Goal: Book appointment/travel/reservation

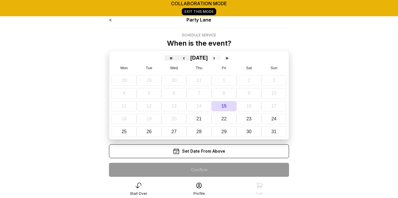
click at [220, 58] on button "›" at bounding box center [214, 57] width 13 height 5
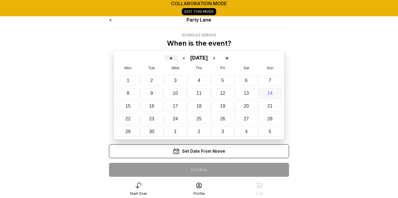
click at [270, 92] on abbr "14" at bounding box center [269, 93] width 5 height 5
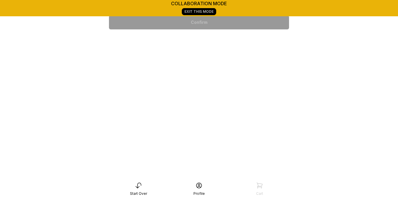
scroll to position [73, 0]
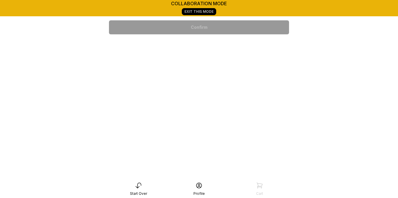
click at [219, 45] on div "11:00 am" at bounding box center [199, 46] width 171 height 14
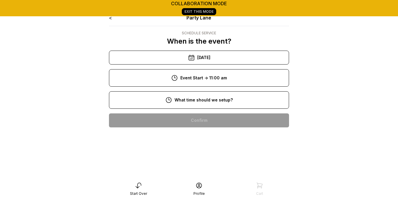
scroll to position [3, 0]
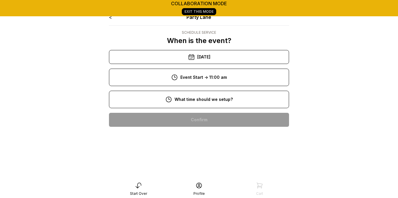
click at [200, 138] on div "9:00 am" at bounding box center [199, 139] width 171 height 14
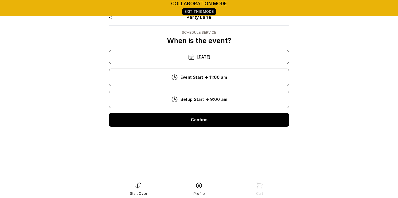
click at [205, 123] on div "Confirm" at bounding box center [199, 120] width 180 height 14
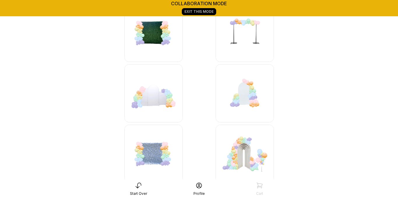
scroll to position [803, 0]
click at [244, 94] on img at bounding box center [245, 93] width 58 height 58
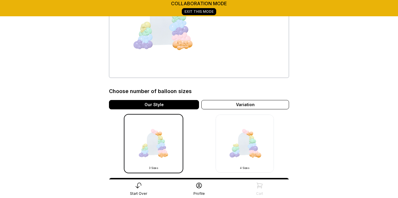
scroll to position [94, 0]
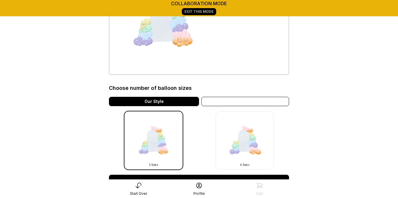
click at [257, 103] on div "Variation" at bounding box center [245, 101] width 88 height 9
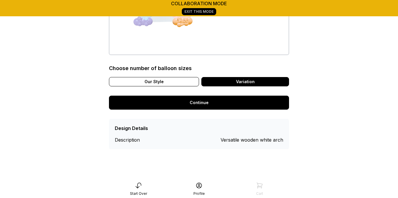
scroll to position [123, 0]
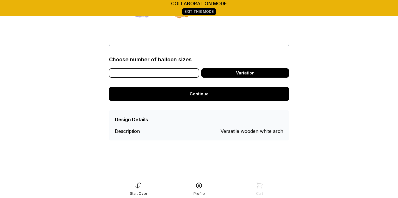
click at [135, 75] on div "Our Style" at bounding box center [154, 72] width 90 height 9
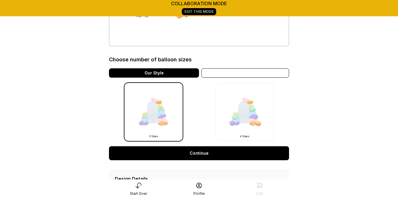
click at [232, 72] on div "Variation" at bounding box center [245, 72] width 88 height 9
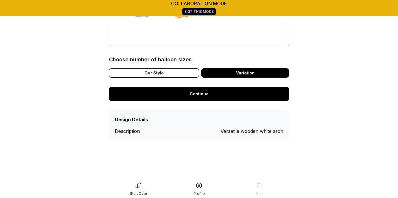
click at [218, 92] on link "Continue" at bounding box center [199, 94] width 180 height 14
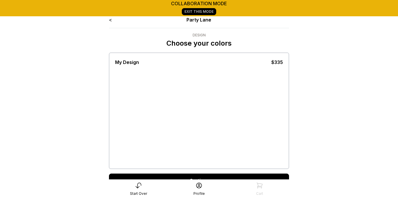
click at [353, 97] on main "collaboration mode Exit This Mode < Party Lane Design Choose your colors My Des…" at bounding box center [199, 107] width 398 height 215
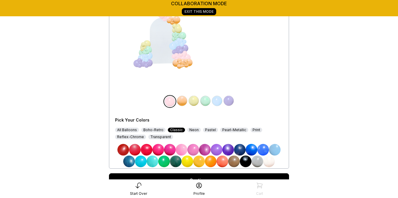
scroll to position [72, 0]
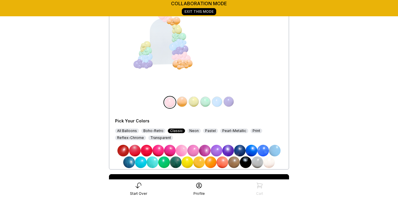
click at [129, 130] on div "All Balloons" at bounding box center [127, 131] width 24 height 5
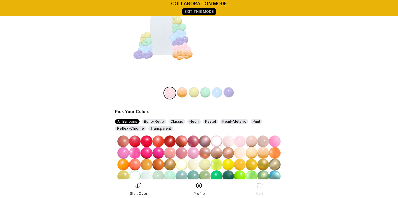
scroll to position [130, 0]
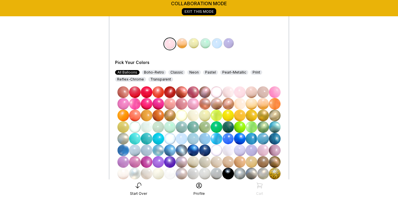
click at [184, 63] on div "Pick Your Colors All Balloons Boho-Retro Classic Neon Pastel Pearl-Metallic Pri…" at bounding box center [199, 115] width 168 height 154
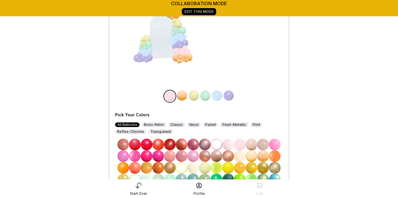
scroll to position [109, 0]
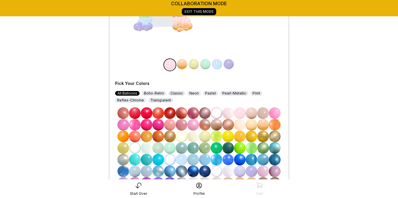
click at [197, 116] on img at bounding box center [193, 113] width 12 height 12
click at [264, 116] on img at bounding box center [263, 113] width 12 height 12
click at [180, 14] on div at bounding box center [182, 11] width 6 height 6
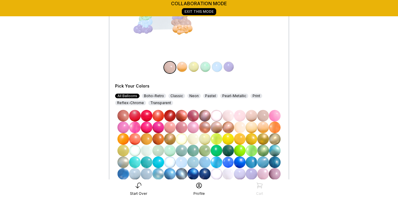
click at [184, 70] on img at bounding box center [182, 67] width 12 height 12
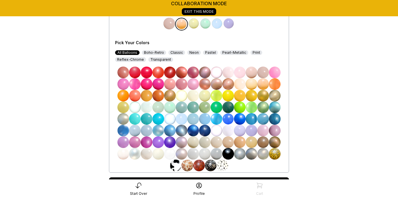
scroll to position [154, 0]
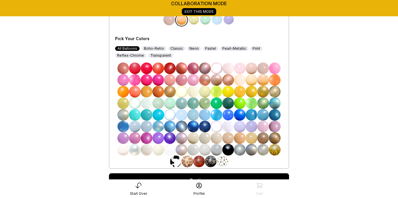
click at [253, 70] on img at bounding box center [252, 69] width 12 height 12
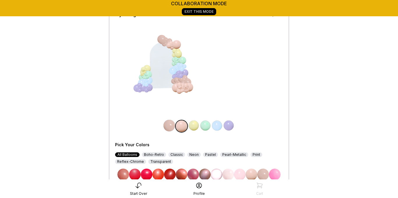
scroll to position [75, 0]
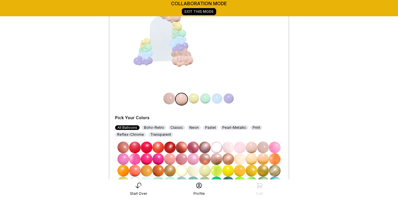
click at [207, 98] on img at bounding box center [206, 99] width 12 height 12
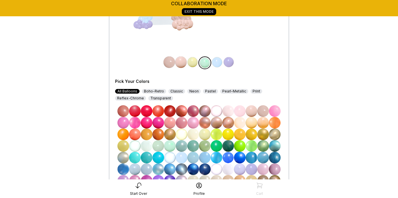
scroll to position [127, 0]
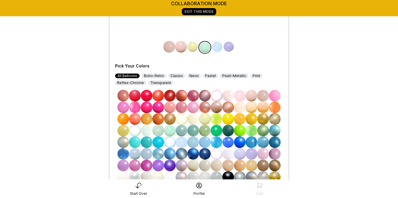
click at [227, 100] on img at bounding box center [228, 96] width 12 height 12
click at [195, 119] on img at bounding box center [193, 119] width 12 height 12
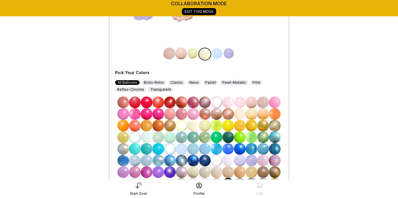
click at [241, 136] on img at bounding box center [240, 138] width 12 height 12
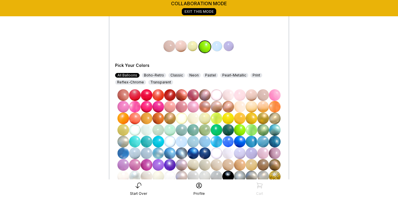
scroll to position [129, 0]
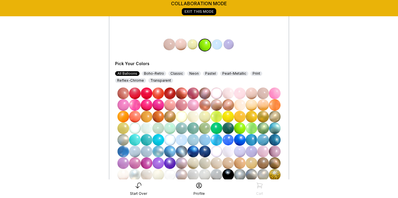
click at [193, 118] on img at bounding box center [193, 117] width 12 height 12
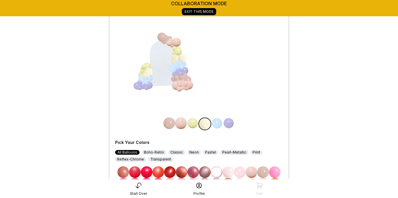
scroll to position [53, 0]
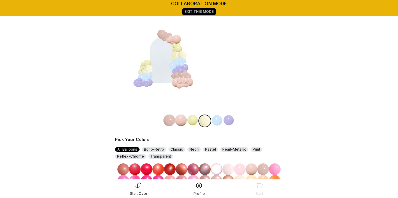
click at [216, 122] on img at bounding box center [217, 121] width 12 height 12
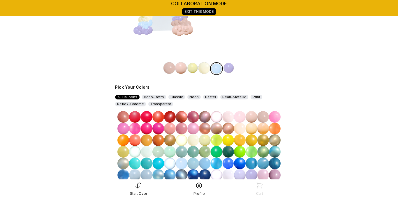
scroll to position [104, 0]
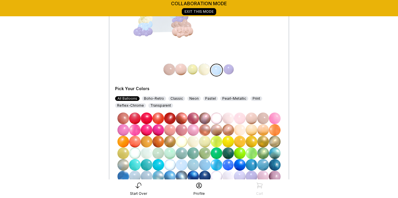
click at [255, 117] on img at bounding box center [252, 119] width 12 height 12
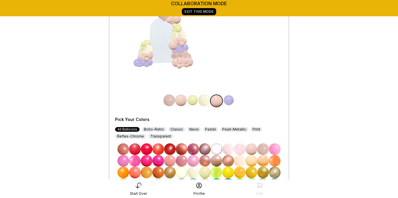
scroll to position [73, 0]
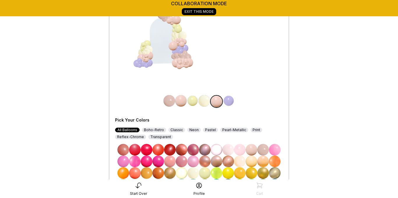
click at [229, 100] on img at bounding box center [229, 101] width 12 height 12
click at [263, 151] on img at bounding box center [263, 150] width 12 height 12
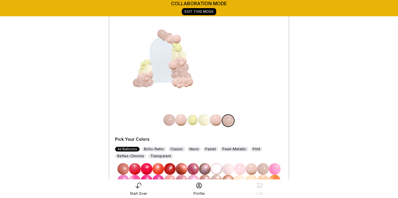
scroll to position [56, 0]
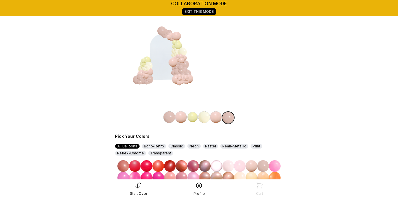
click at [190, 120] on img at bounding box center [193, 118] width 12 height 12
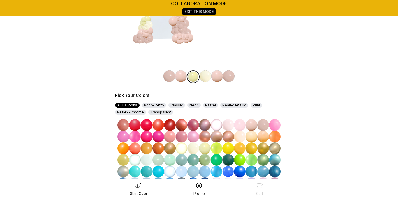
scroll to position [109, 0]
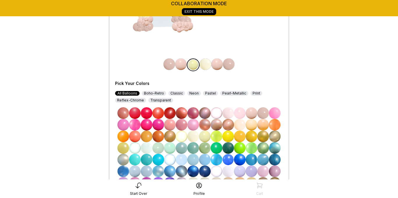
click at [181, 139] on img at bounding box center [182, 137] width 12 height 12
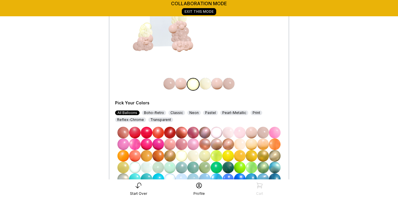
scroll to position [91, 0]
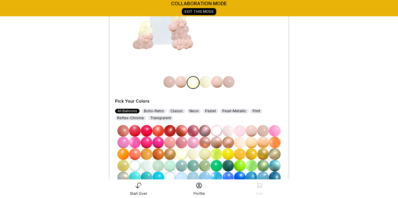
click at [191, 155] on img at bounding box center [193, 155] width 12 height 12
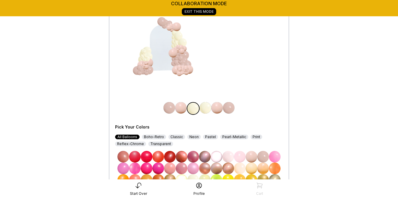
scroll to position [61, 0]
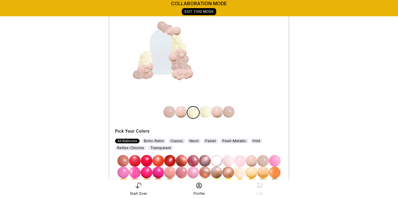
click at [251, 59] on div "My Design $335 Pick Your Colors All Balloons Boho-Retro Classic Neon Pastel Pea…" at bounding box center [199, 126] width 168 height 267
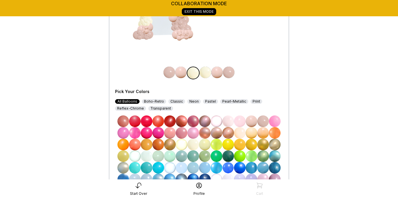
scroll to position [114, 0]
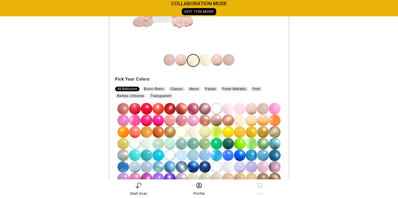
click at [205, 130] on img at bounding box center [205, 132] width 12 height 12
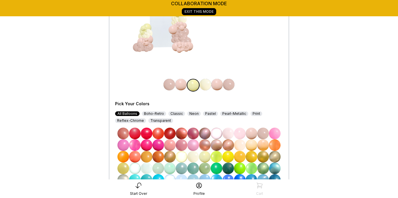
scroll to position [93, 0]
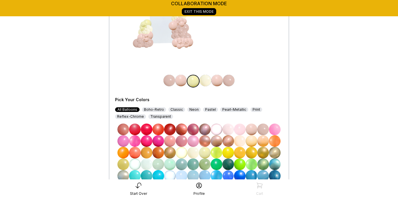
click at [195, 152] on img at bounding box center [193, 153] width 12 height 12
click at [229, 83] on img at bounding box center [229, 81] width 12 height 12
click at [198, 150] on img at bounding box center [193, 153] width 12 height 12
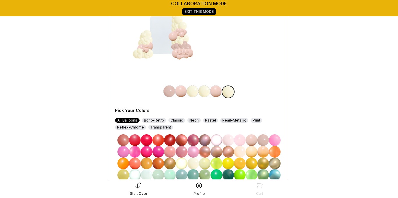
scroll to position [89, 0]
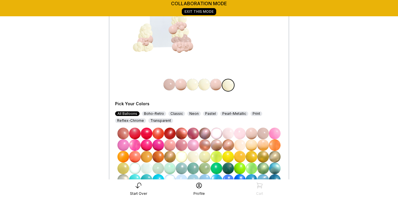
click at [207, 83] on img at bounding box center [204, 85] width 12 height 12
click at [257, 131] on img at bounding box center [263, 134] width 12 height 12
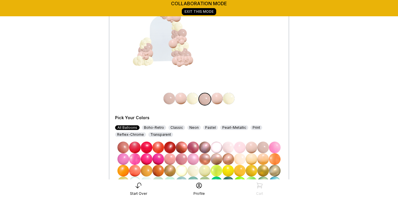
scroll to position [77, 0]
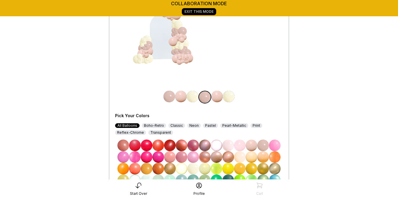
click at [250, 149] on img at bounding box center [252, 146] width 12 height 12
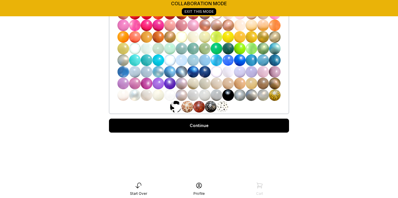
scroll to position [240, 0]
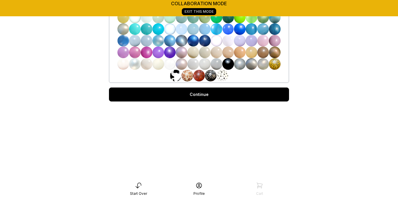
click at [248, 95] on link "Continue" at bounding box center [199, 95] width 180 height 14
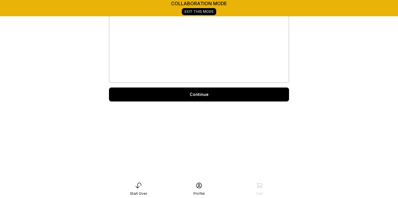
scroll to position [123, 0]
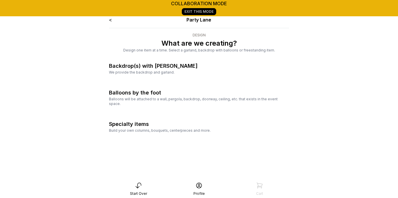
scroll to position [3, 0]
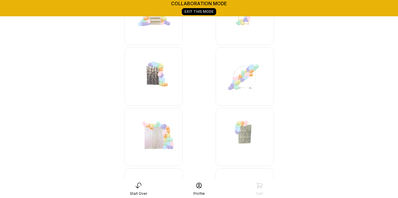
scroll to position [157, 0]
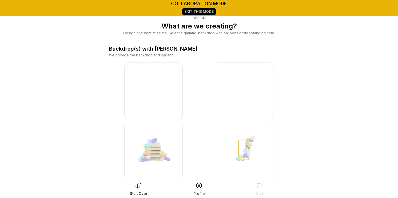
scroll to position [0, 0]
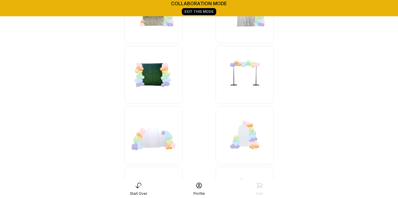
scroll to position [765, 0]
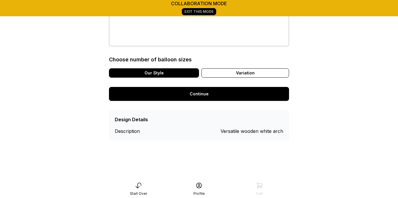
click at [324, 79] on main "collaboration mode Exit This Mode < Party Lane Design Sizing & pattern style My…" at bounding box center [199, 20] width 398 height 286
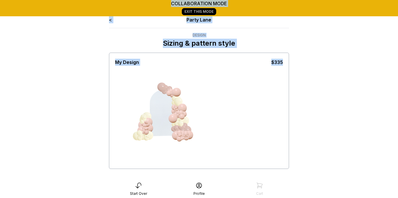
drag, startPoint x: 40, startPoint y: 104, endPoint x: 63, endPoint y: 94, distance: 24.8
click at [27, 50] on main "collaboration mode Exit This Mode < Party Lane Design Sizing & pattern style My…" at bounding box center [199, 172] width 398 height 345
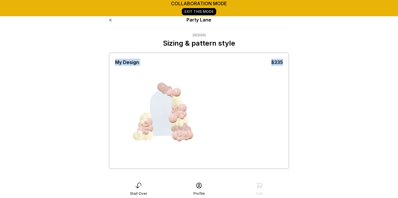
click at [63, 94] on main "collaboration mode Exit This Mode < Party Lane Design Sizing & pattern style My…" at bounding box center [199, 172] width 398 height 345
click at [112, 68] on div "My Design $335" at bounding box center [199, 111] width 180 height 116
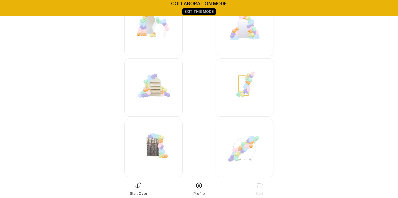
scroll to position [1715, 0]
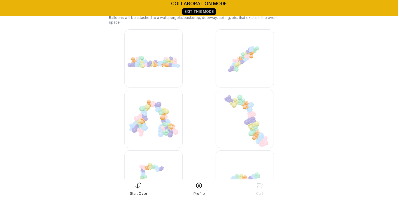
drag, startPoint x: 350, startPoint y: 82, endPoint x: 347, endPoint y: 80, distance: 3.6
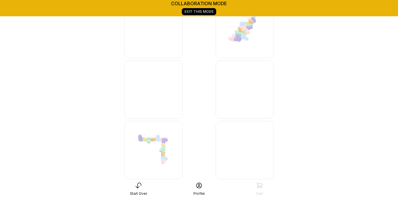
scroll to position [1860, 0]
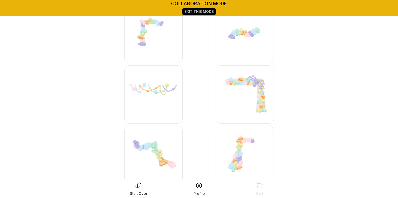
click at [201, 12] on link "Exit This Mode" at bounding box center [199, 11] width 34 height 7
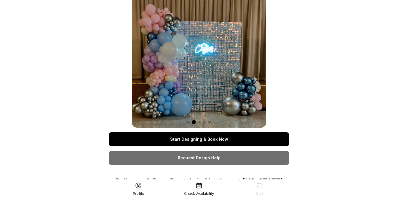
scroll to position [8, 0]
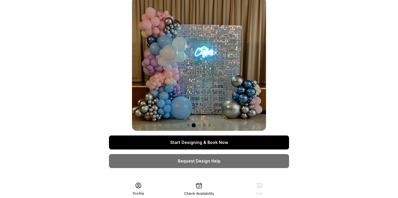
click at [225, 142] on link "Start Designing & Book Now" at bounding box center [199, 143] width 180 height 14
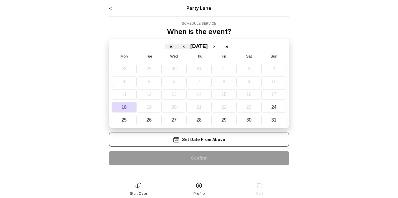
click at [225, 142] on div "Set Date From Above" at bounding box center [199, 140] width 180 height 14
click at [219, 46] on button "›" at bounding box center [214, 46] width 13 height 5
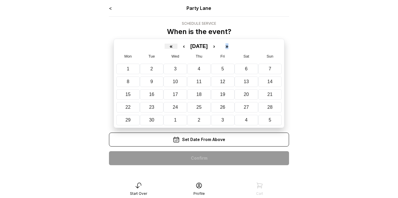
drag, startPoint x: 244, startPoint y: 38, endPoint x: 237, endPoint y: 53, distance: 16.4
click at [240, 46] on div "< Party Lane Schedule Service When is the event? « ‹ September 2025 › » Mon Tue…" at bounding box center [199, 87] width 180 height 165
click at [267, 82] on button "14" at bounding box center [270, 82] width 24 height 10
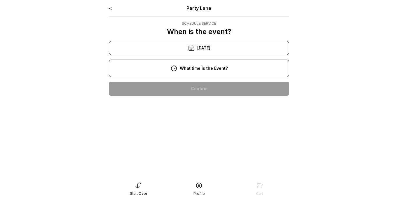
click at [182, 72] on main "< Party Lane Schedule Service When is the event? « ‹ September 2025 › » Mon Tue…" at bounding box center [199, 99] width 398 height 198
click at [197, 49] on div "9/14/2025" at bounding box center [199, 48] width 180 height 14
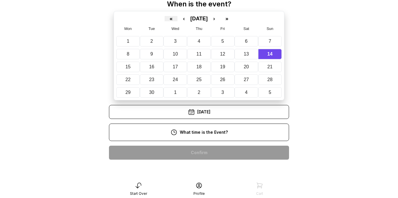
scroll to position [94, 0]
click at [186, 183] on div "12:00 pm" at bounding box center [199, 190] width 171 height 14
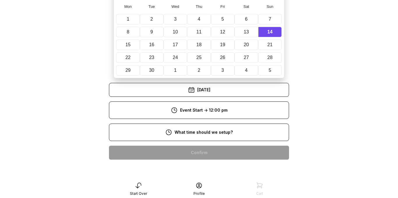
scroll to position [115, 0]
click at [243, 183] on div "10:00 am" at bounding box center [199, 190] width 171 height 14
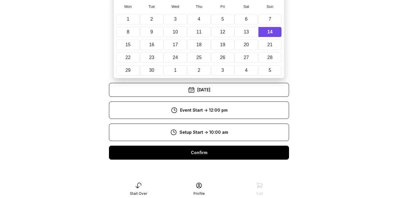
scroll to position [50, 0]
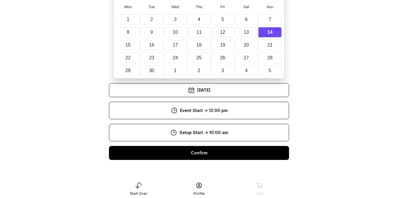
click at [237, 152] on div "Confirm" at bounding box center [199, 153] width 180 height 14
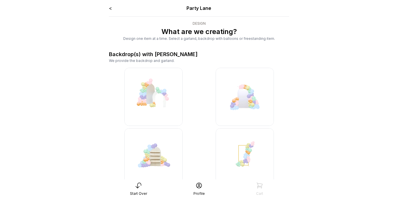
click at [163, 57] on div "Backdrop(s) with garland" at bounding box center [153, 54] width 89 height 8
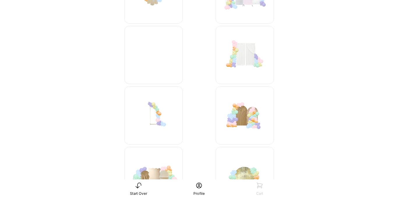
scroll to position [12, 0]
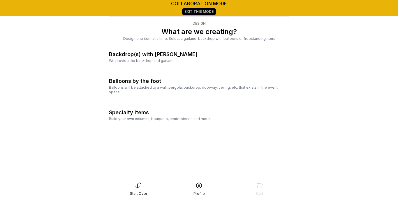
scroll to position [50, 0]
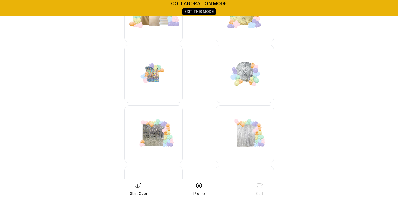
scroll to position [685, 0]
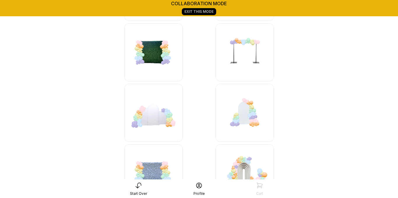
scroll to position [788, 0]
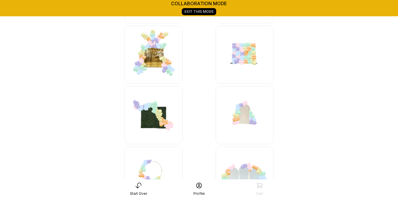
scroll to position [1265, 0]
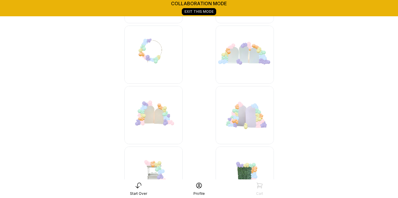
click at [284, 185] on div "Cart" at bounding box center [259, 189] width 61 height 14
drag, startPoint x: 284, startPoint y: 185, endPoint x: 273, endPoint y: 186, distance: 10.2
click at [273, 186] on div "Cart" at bounding box center [259, 189] width 61 height 14
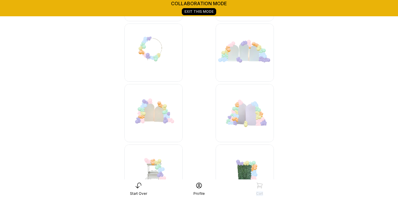
scroll to position [1271, 0]
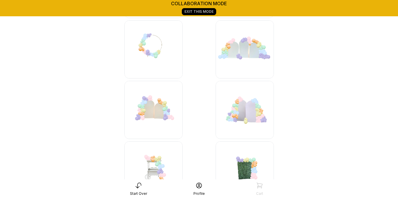
click at [259, 185] on icon at bounding box center [259, 185] width 7 height 7
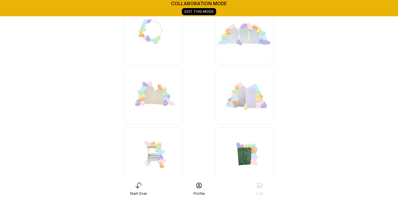
scroll to position [1289, 0]
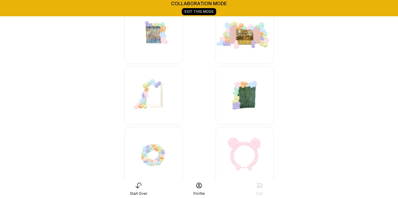
click at [304, 78] on main "collaboration mode Exit This Mode < Party Lane Design What are we creating? Des…" at bounding box center [199, 184] width 398 height 3303
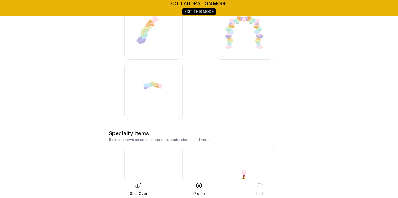
scroll to position [2241, 0]
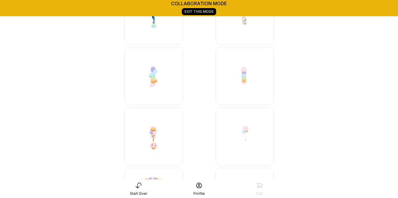
scroll to position [3170, 0]
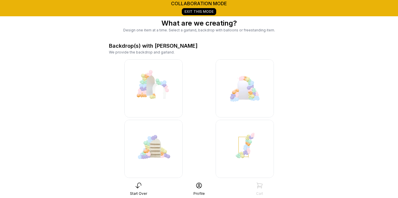
scroll to position [0, 0]
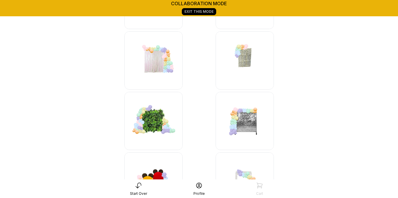
drag, startPoint x: 288, startPoint y: 120, endPoint x: 309, endPoint y: 120, distance: 20.7
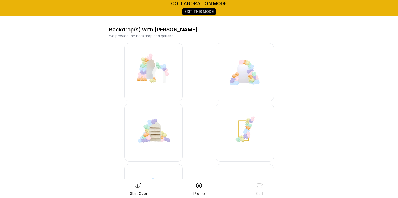
scroll to position [50, 0]
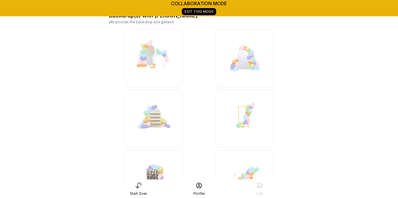
click at [121, 11] on div "Exit This Mode" at bounding box center [199, 11] width 398 height 9
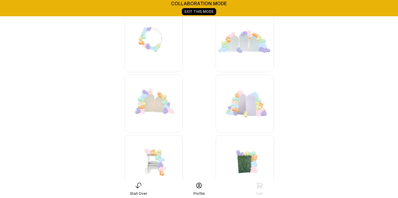
scroll to position [1282, 0]
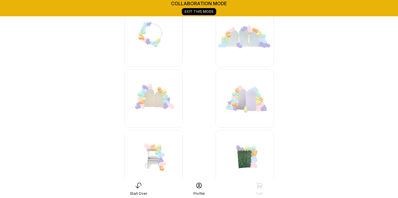
click at [250, 93] on img at bounding box center [245, 99] width 58 height 58
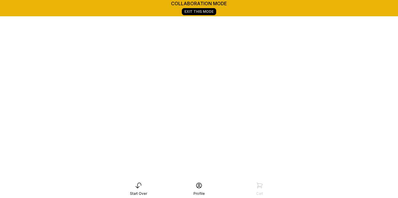
scroll to position [82, 0]
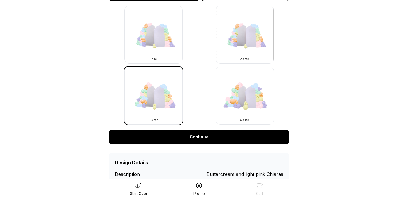
scroll to position [207, 0]
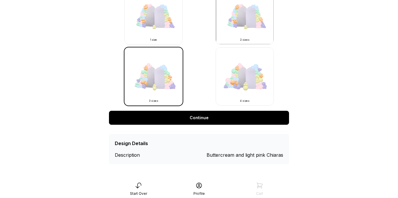
click at [210, 116] on link "Continue" at bounding box center [199, 118] width 180 height 14
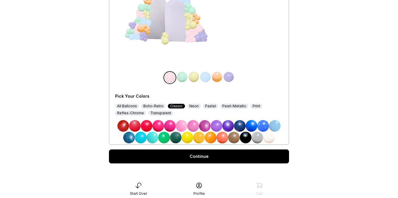
scroll to position [89, 0]
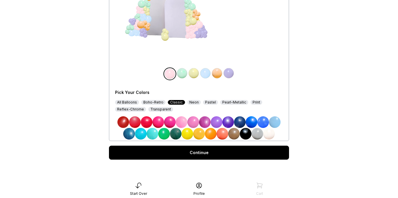
click at [221, 153] on link "Continue" at bounding box center [199, 153] width 180 height 14
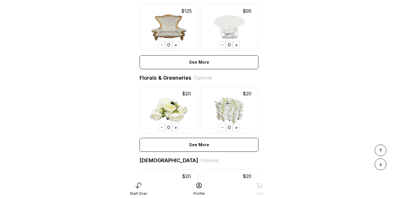
scroll to position [303, 0]
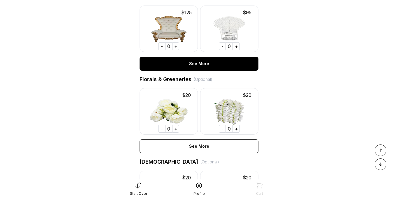
click at [232, 66] on div "See More" at bounding box center [199, 64] width 119 height 14
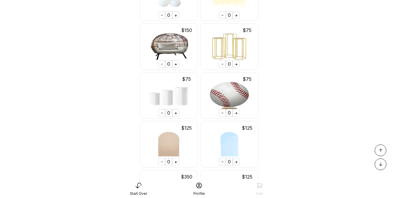
scroll to position [970, 0]
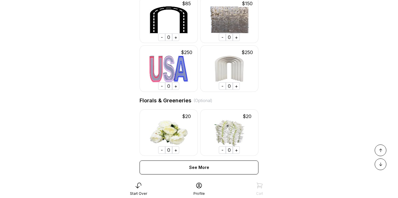
click at [193, 97] on div "Florals & Greeneries (Optional)" at bounding box center [199, 101] width 119 height 8
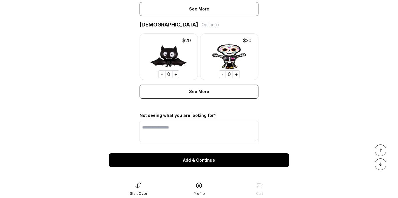
scroll to position [1644, 0]
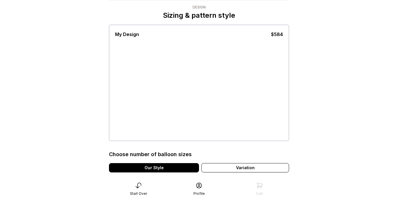
scroll to position [87, 0]
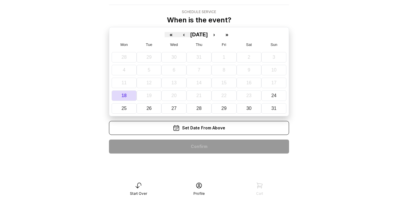
scroll to position [8, 0]
